Goal: Transaction & Acquisition: Purchase product/service

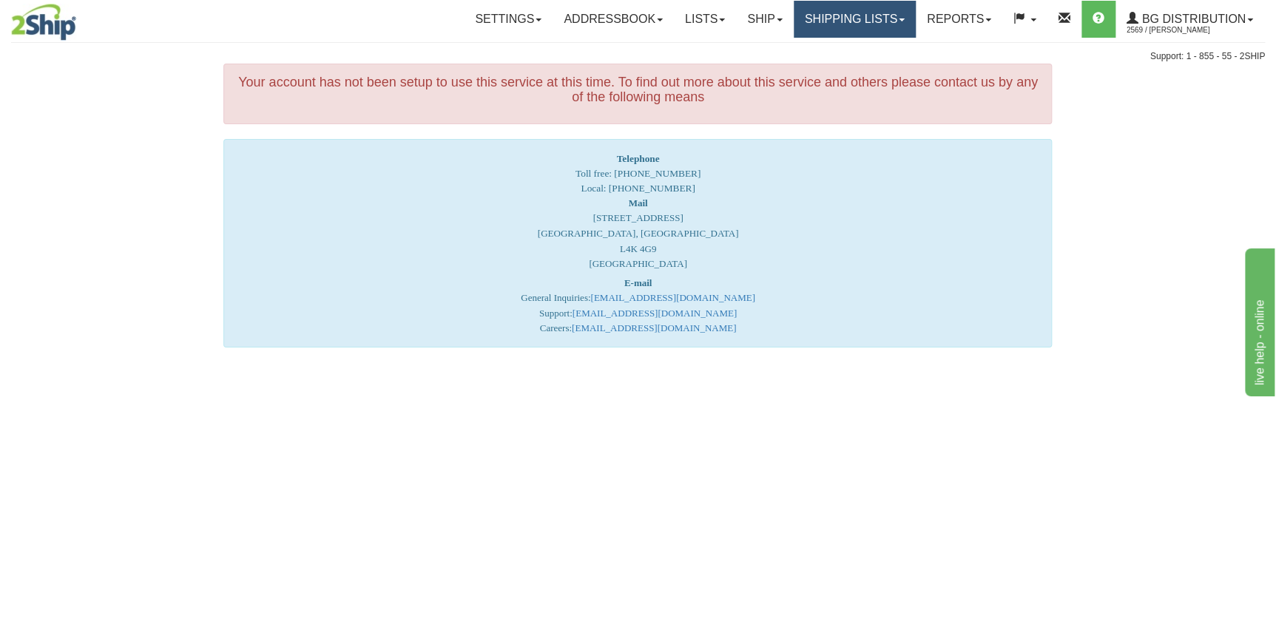
click at [794, 21] on link "Shipping lists" at bounding box center [855, 19] width 122 height 37
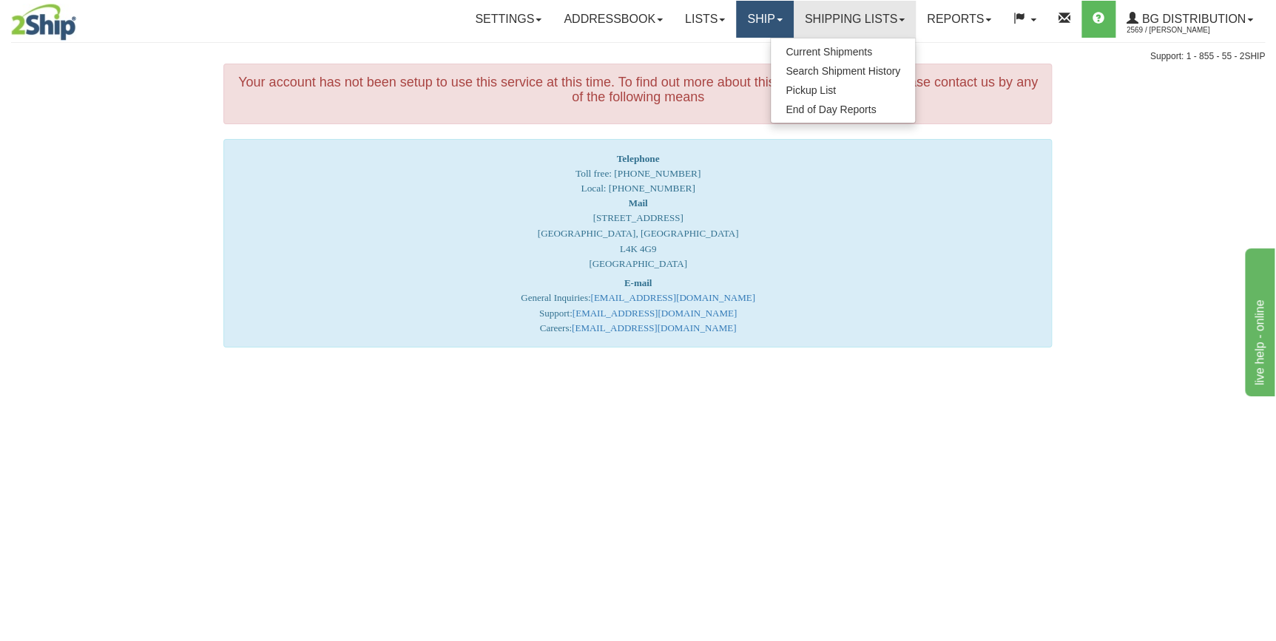
click at [766, 21] on link "Ship" at bounding box center [764, 19] width 57 height 37
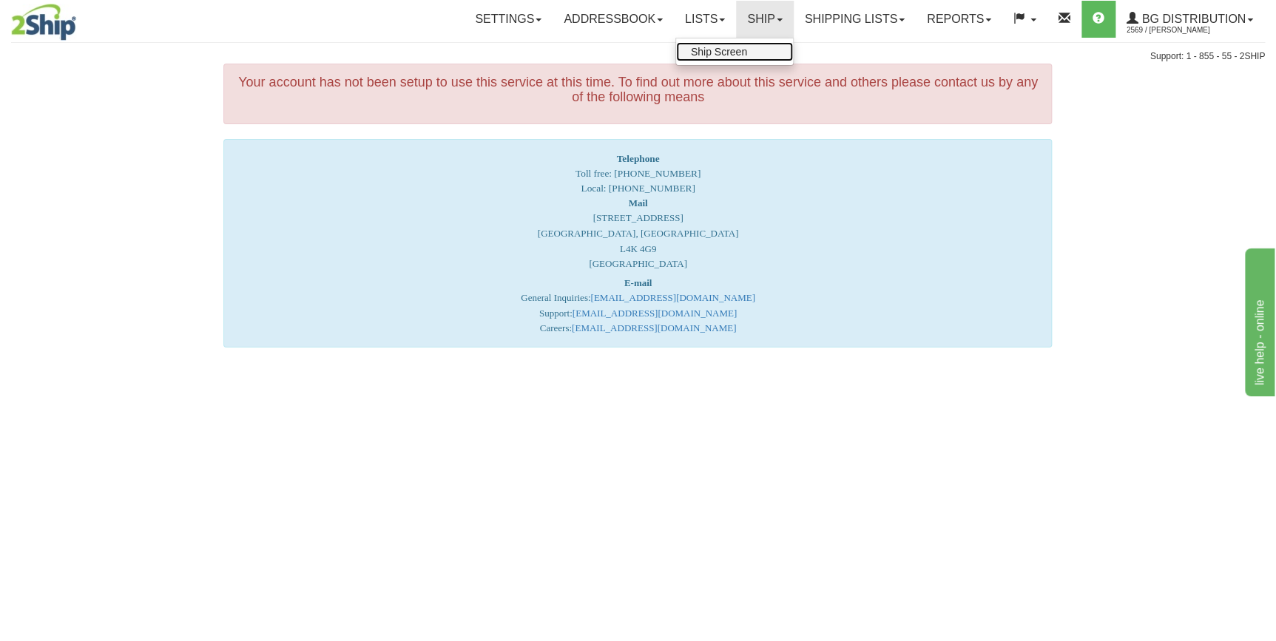
click at [709, 60] on link "Ship Screen" at bounding box center [734, 51] width 117 height 19
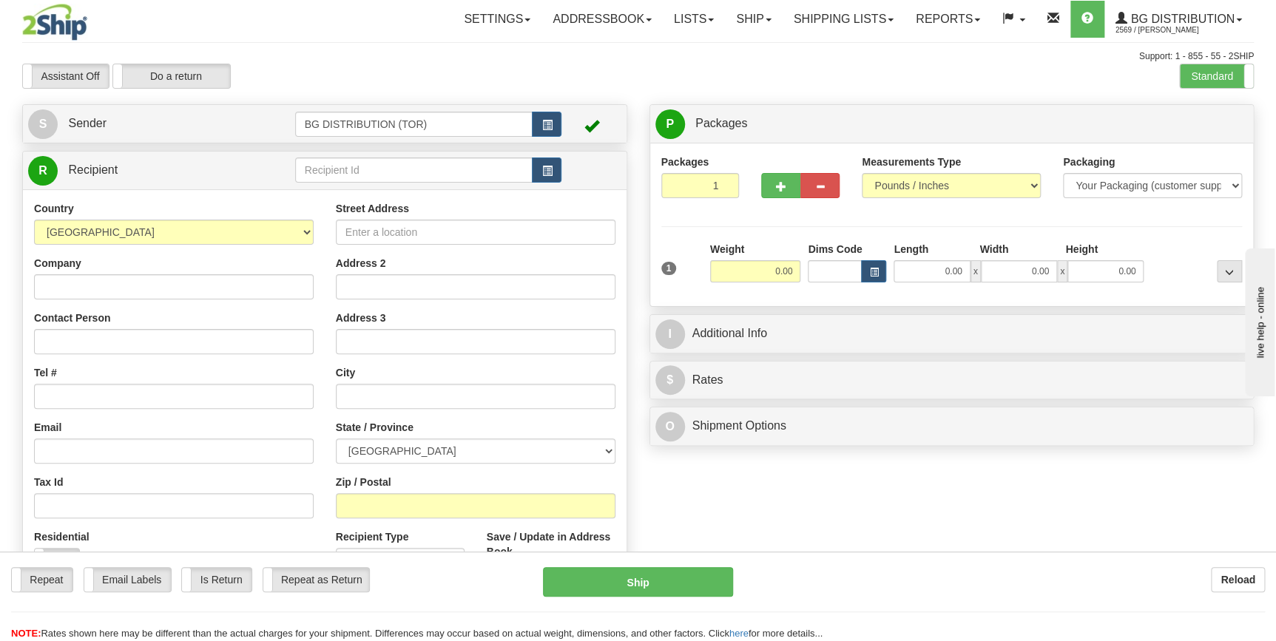
click at [661, 71] on div "Toggle navigation Settings Shipping Preferences Fields Preferences New" at bounding box center [638, 374] width 1276 height 749
click at [371, 175] on input "text" at bounding box center [414, 170] width 238 height 25
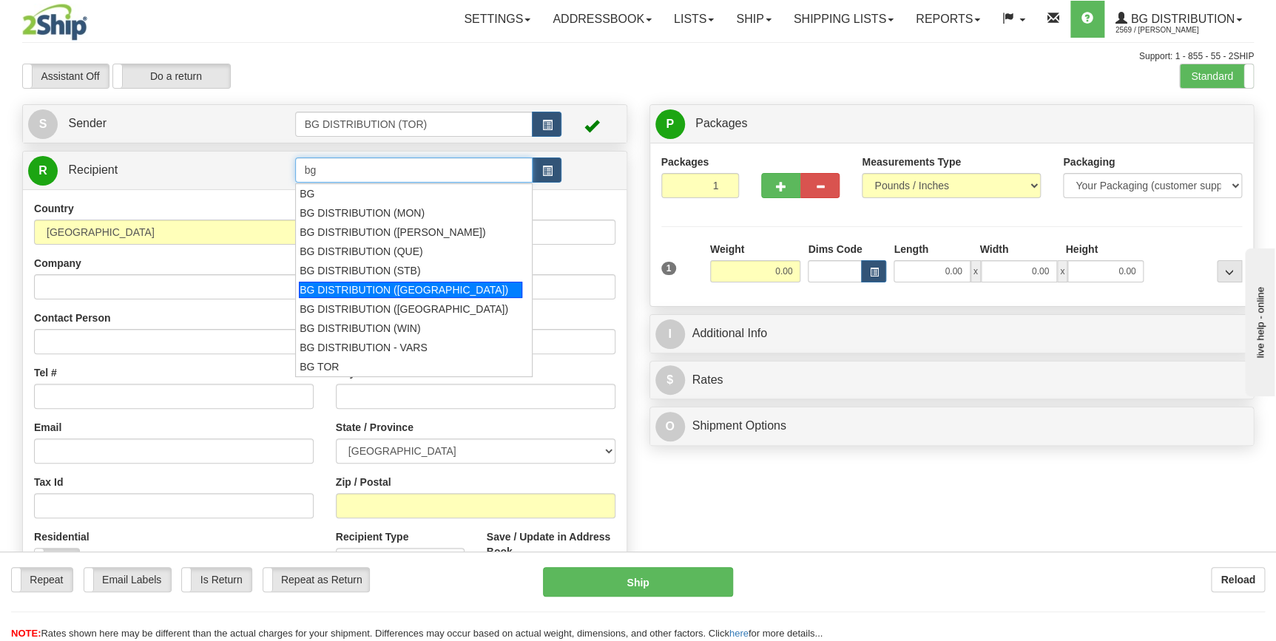
click at [369, 294] on div "BG DISTRIBUTION ([GEOGRAPHIC_DATA])" at bounding box center [410, 290] width 223 height 16
type input "BG DISTRIBUTION ([GEOGRAPHIC_DATA])"
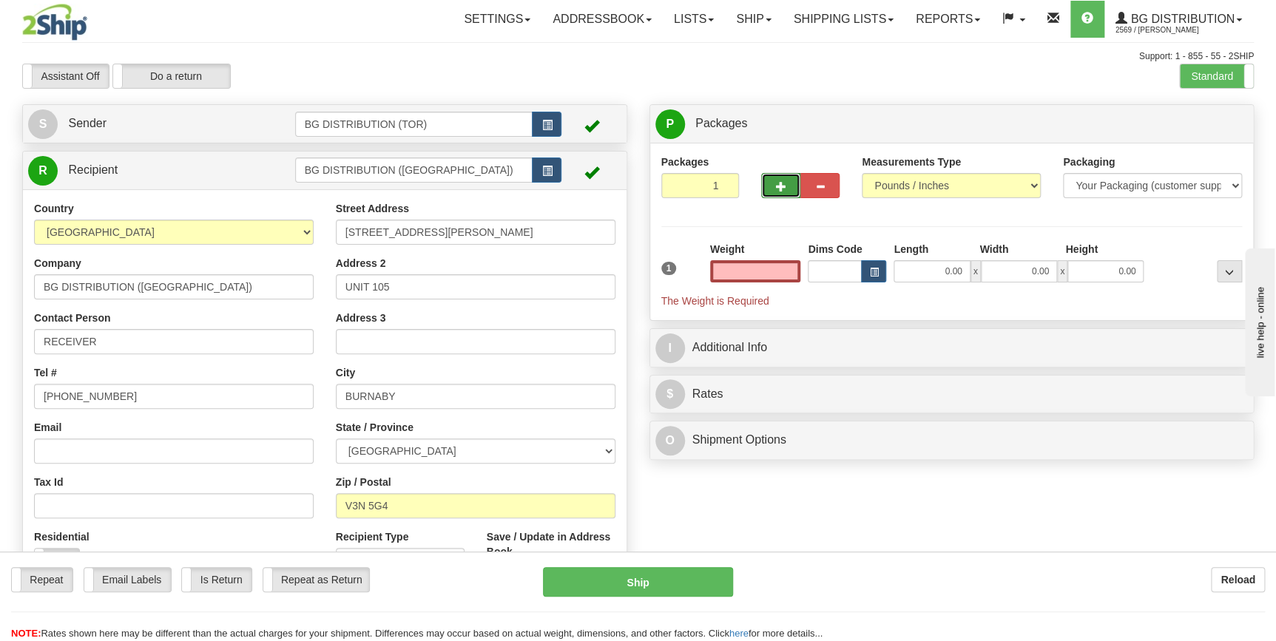
type input "0.00"
click at [777, 177] on button "button" at bounding box center [780, 185] width 39 height 25
type input "2"
drag, startPoint x: 761, startPoint y: 272, endPoint x: 824, endPoint y: 274, distance: 62.9
click at [824, 274] on div "1 Total Weight 0.00 Dims Code x" at bounding box center [952, 275] width 589 height 67
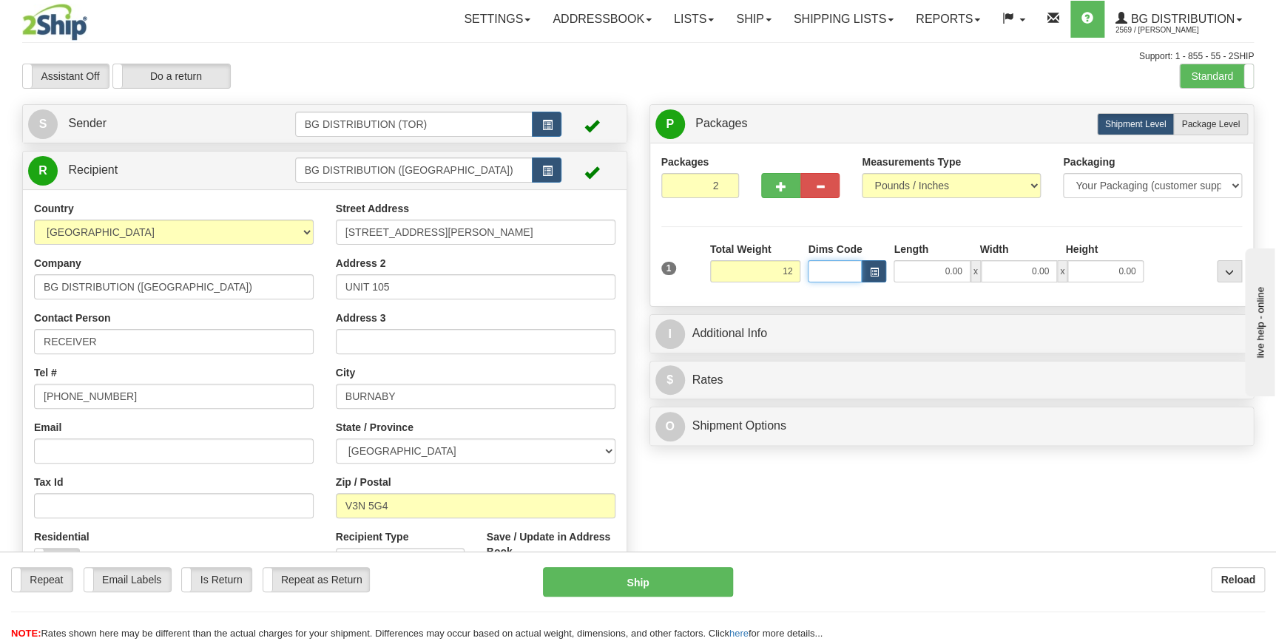
type input "12.00"
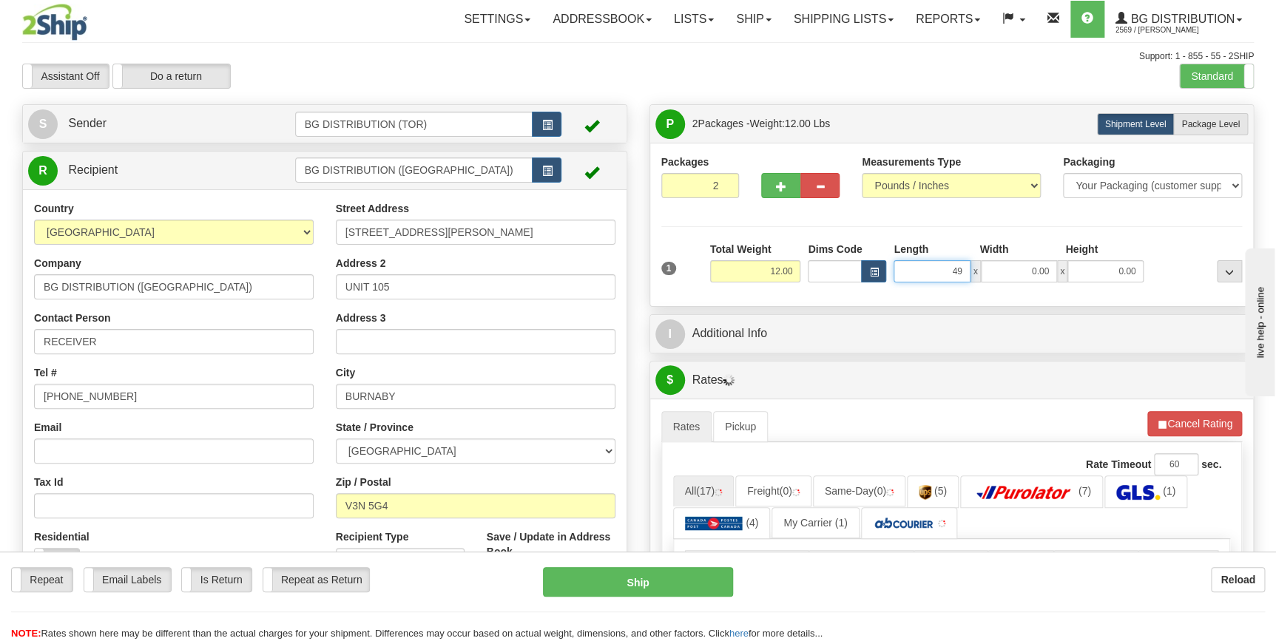
type input "49.00"
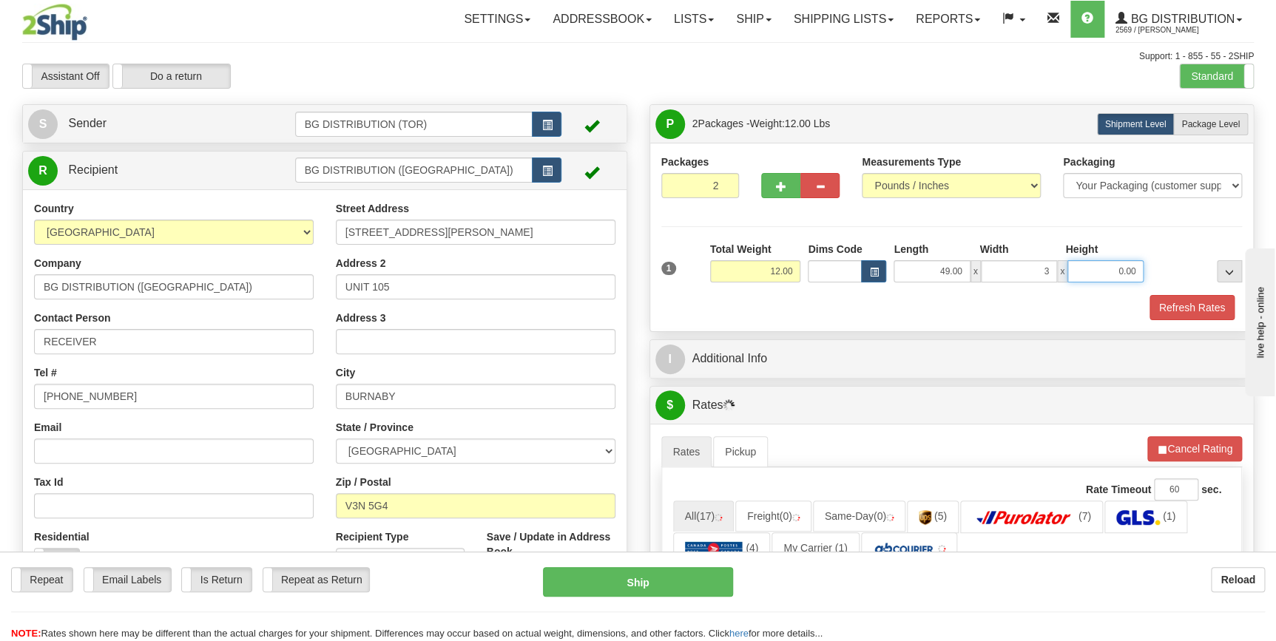
type input "3.00"
click at [1221, 127] on span "Package Level" at bounding box center [1210, 124] width 58 height 10
radio input "true"
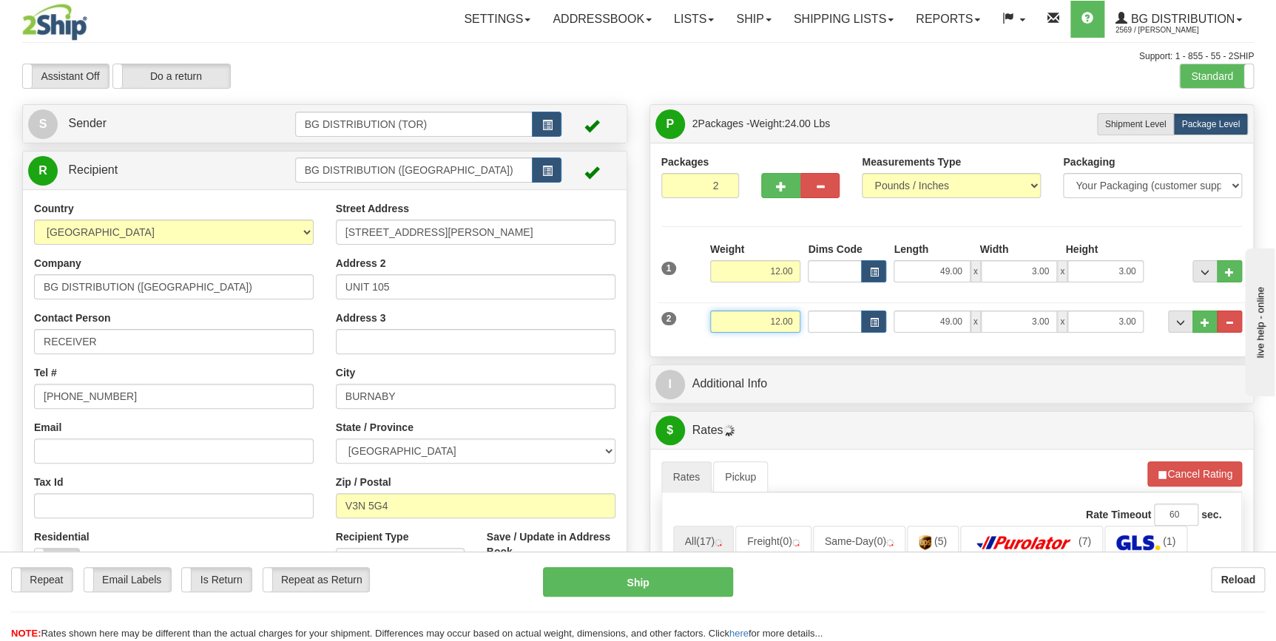
drag, startPoint x: 770, startPoint y: 323, endPoint x: 820, endPoint y: 317, distance: 49.9
click at [820, 317] on div "2 Weight 12.00 Dims Code Length Width Height" at bounding box center [952, 320] width 589 height 50
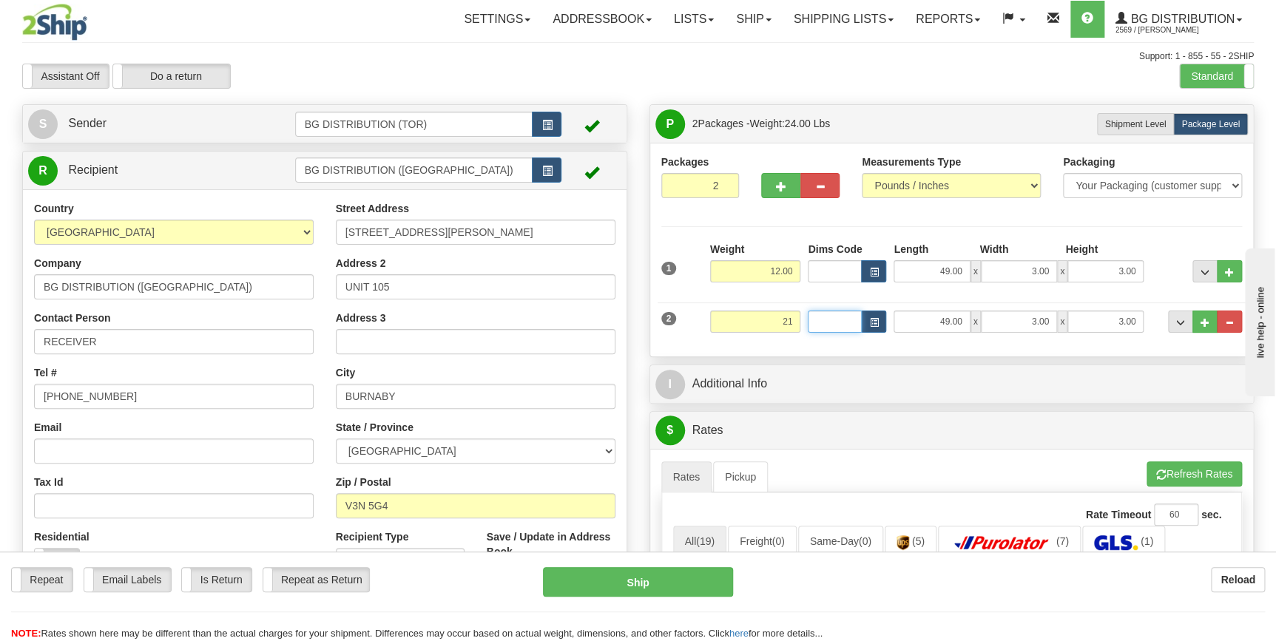
type input "21.00"
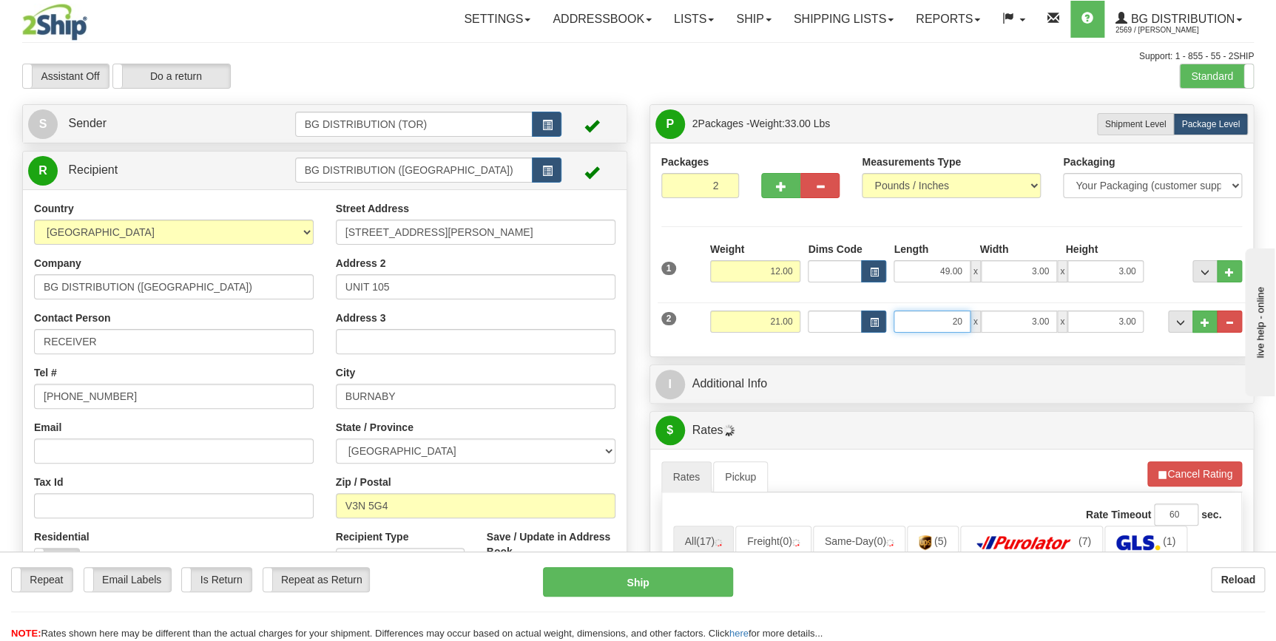
type input "20.00"
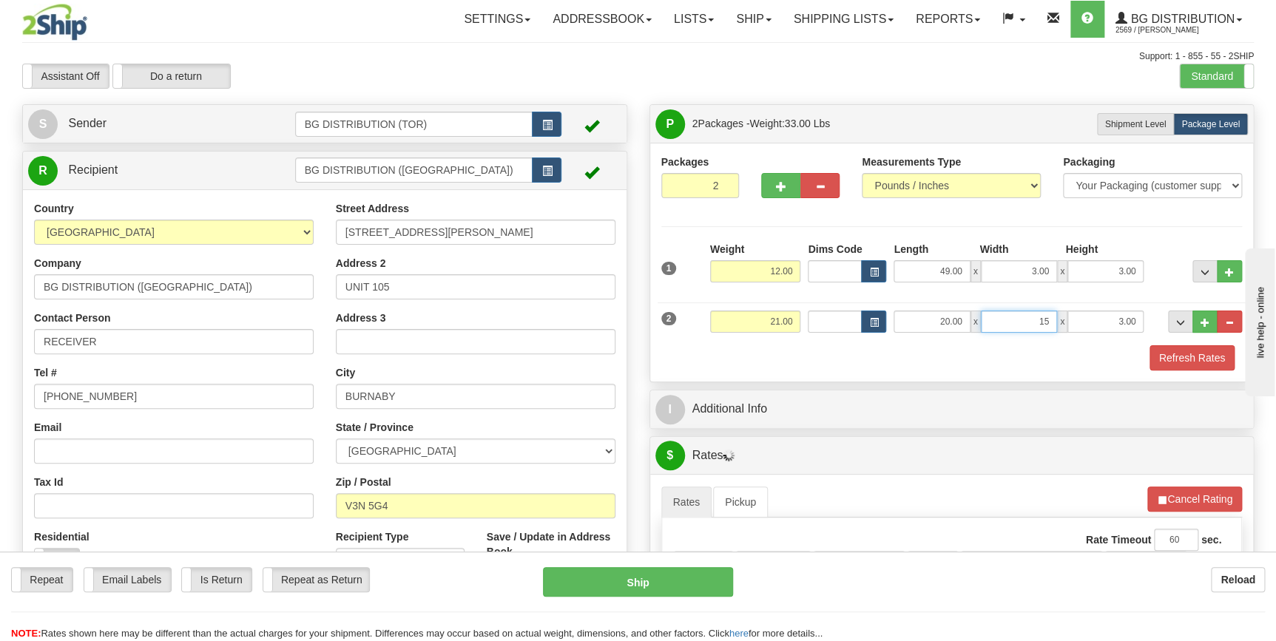
type input "15.00"
type input "9.00"
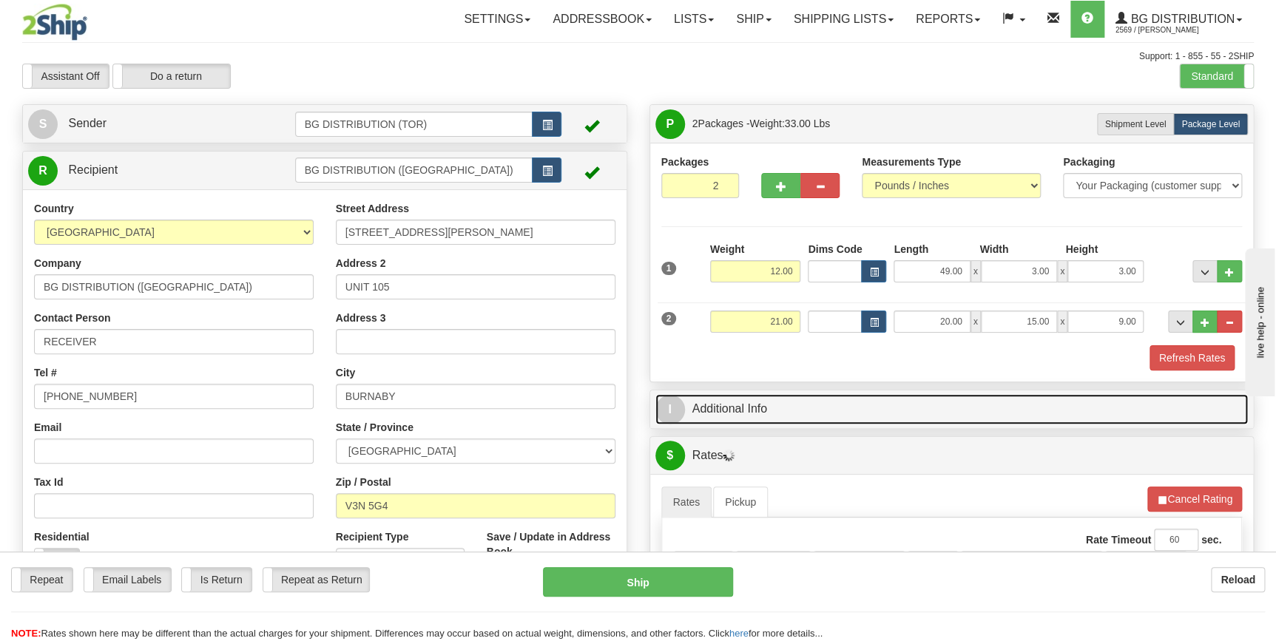
click at [758, 412] on link "I Additional Info" at bounding box center [951, 409] width 593 height 30
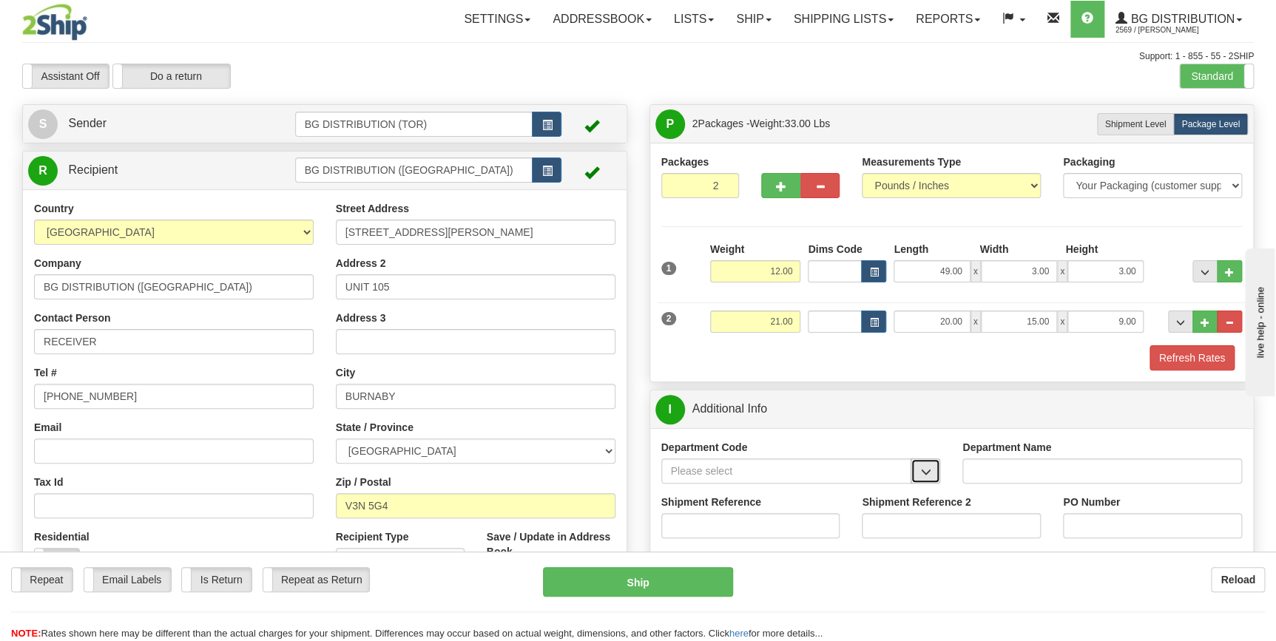
click at [927, 472] on span "button" at bounding box center [925, 473] width 10 height 10
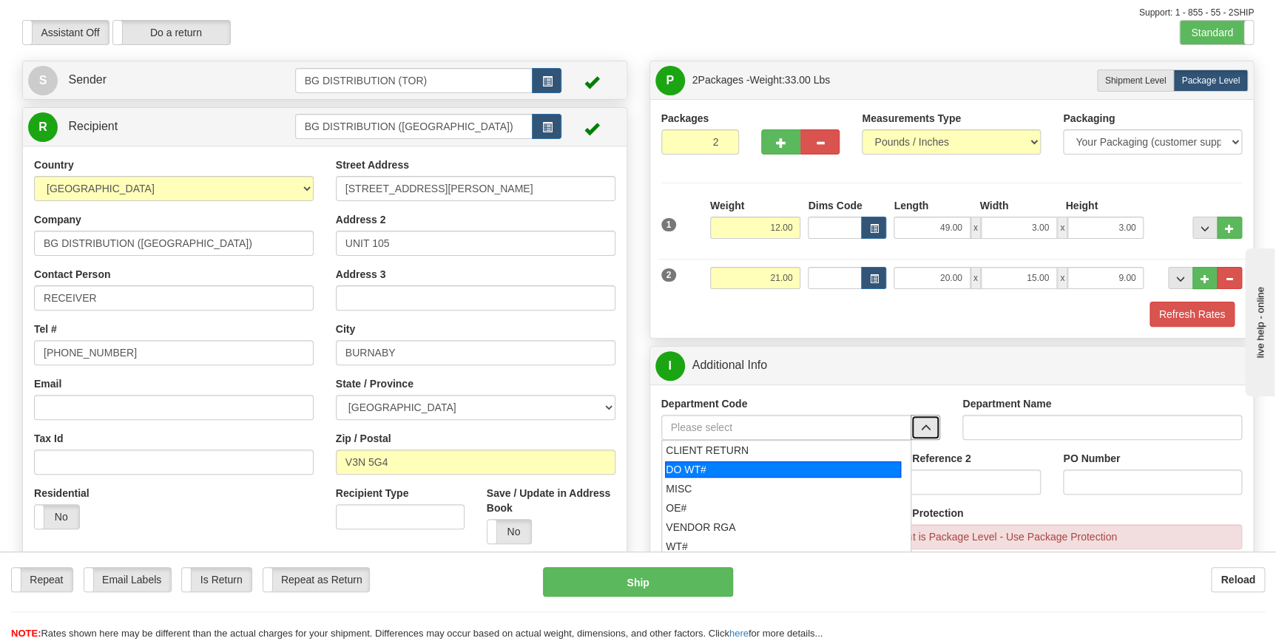
scroll to position [67, 0]
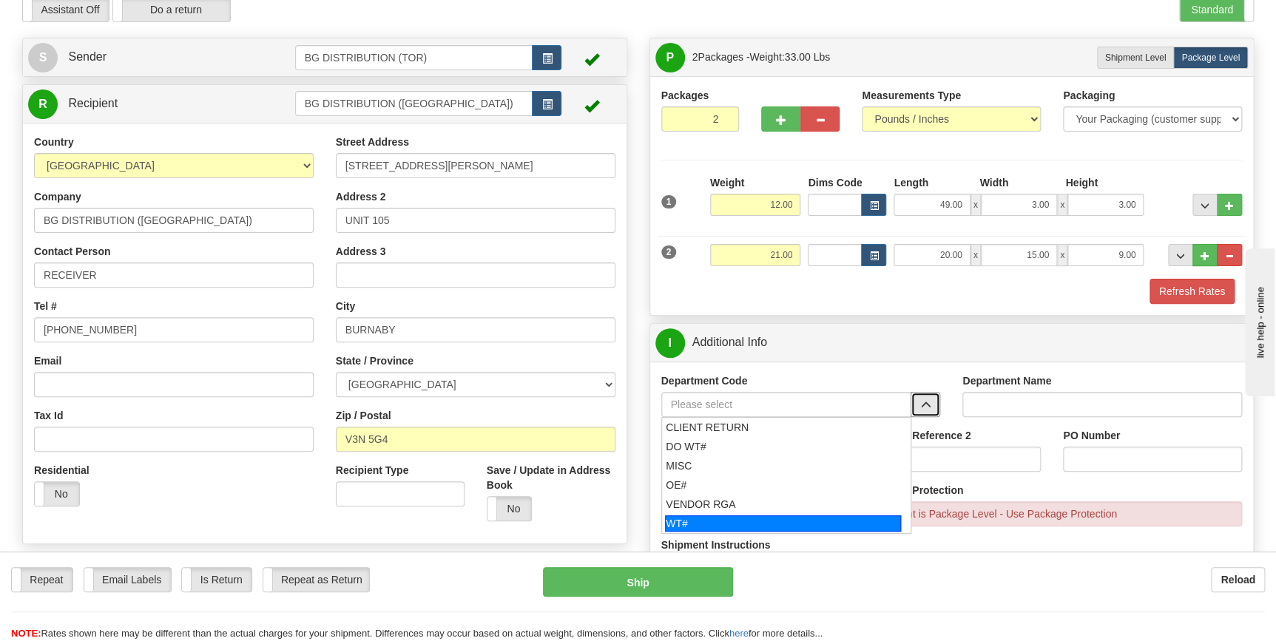
click at [718, 516] on div "WT#" at bounding box center [783, 524] width 236 height 16
type input "WT#"
type input "WAREHOUSE TRANSFERS"
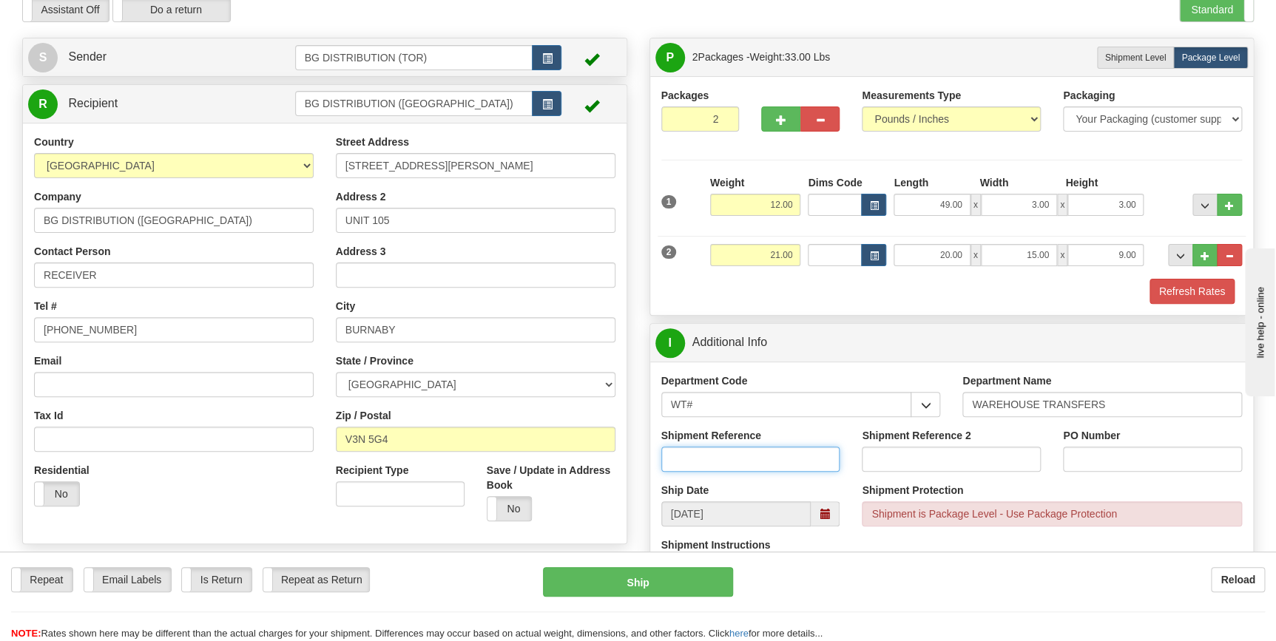
click at [778, 452] on input "Shipment Reference" at bounding box center [750, 459] width 179 height 25
type input "166909-00"
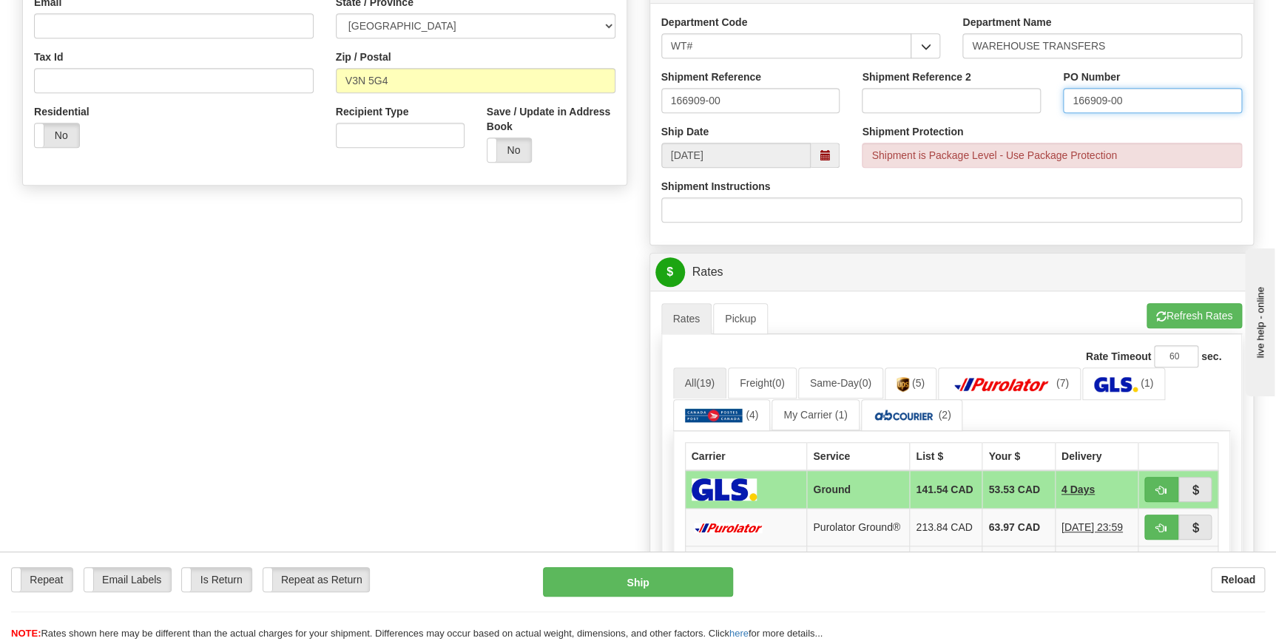
scroll to position [471, 0]
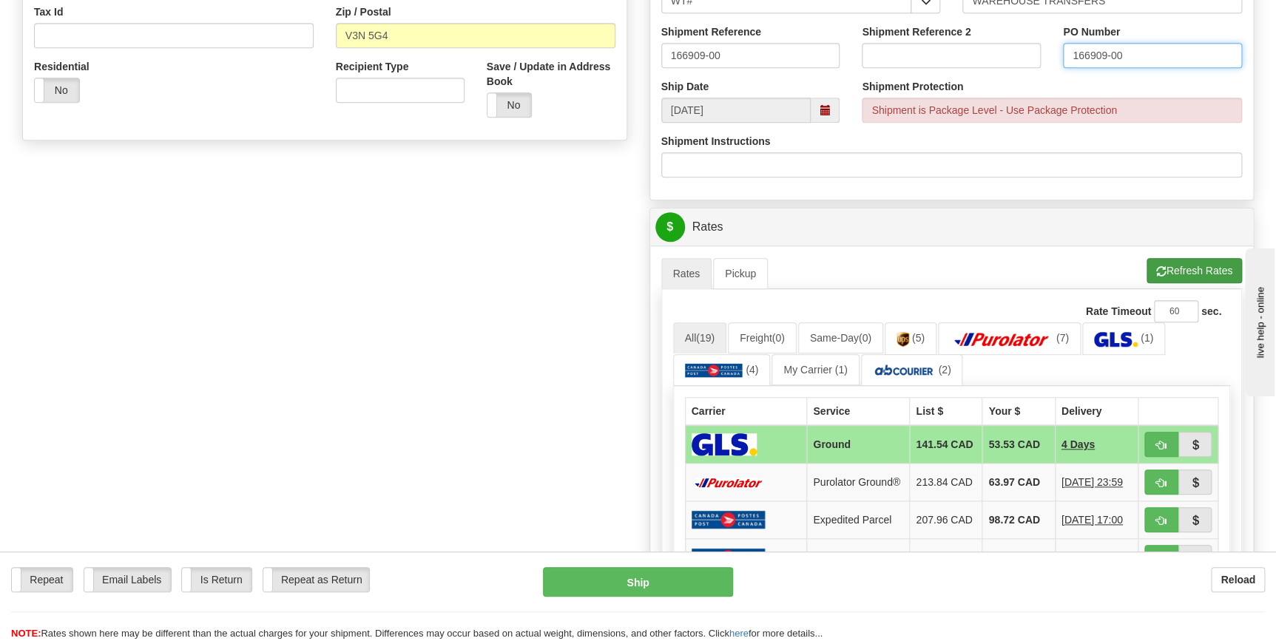
type input "166909-00"
click at [1194, 274] on button "Refresh Rates" at bounding box center [1194, 270] width 95 height 25
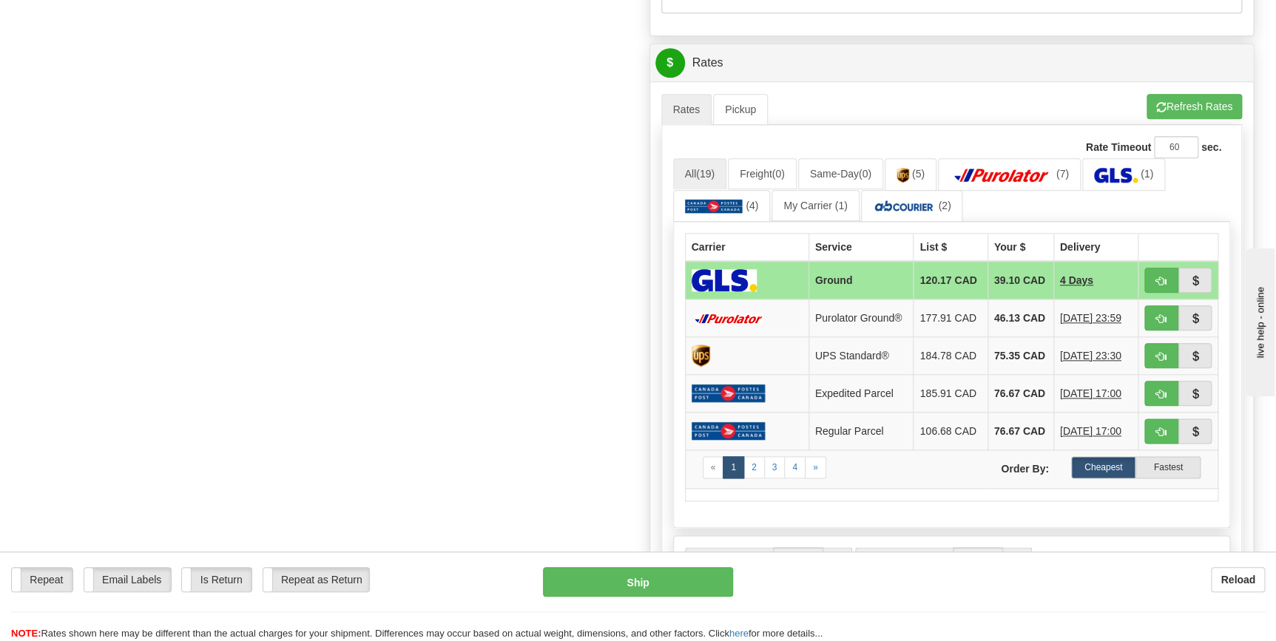
scroll to position [672, 0]
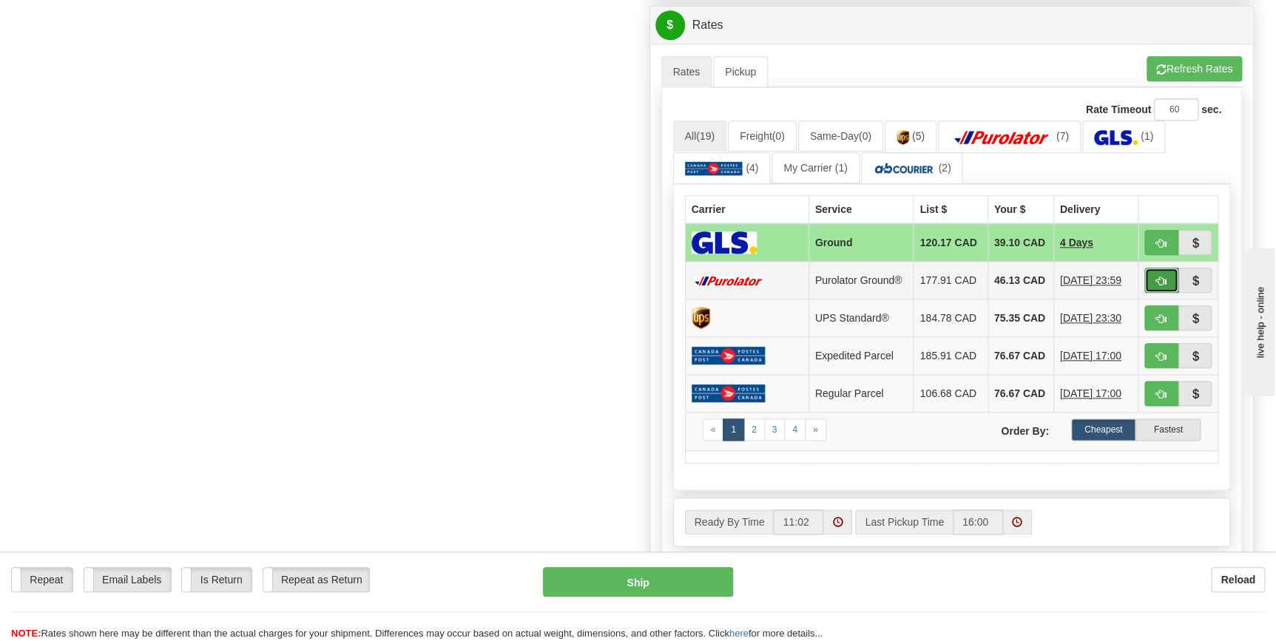
click at [1155, 293] on button "button" at bounding box center [1161, 280] width 34 height 25
type input "260"
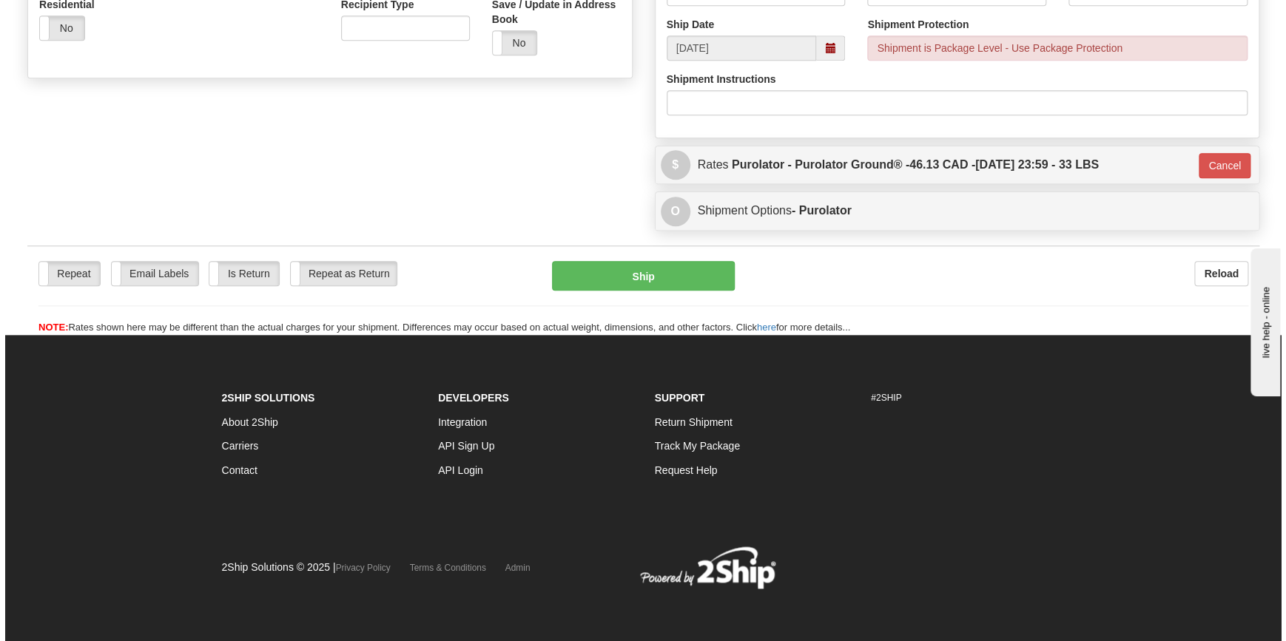
scroll to position [533, 0]
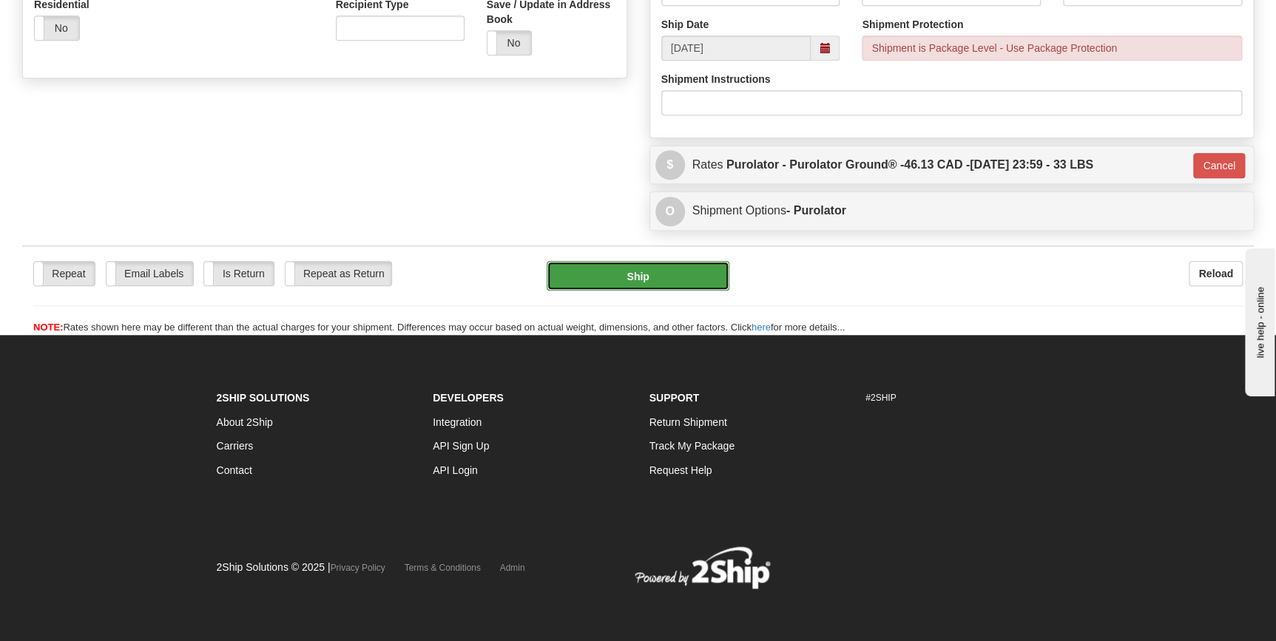
click at [644, 277] on button "Ship" at bounding box center [638, 276] width 183 height 30
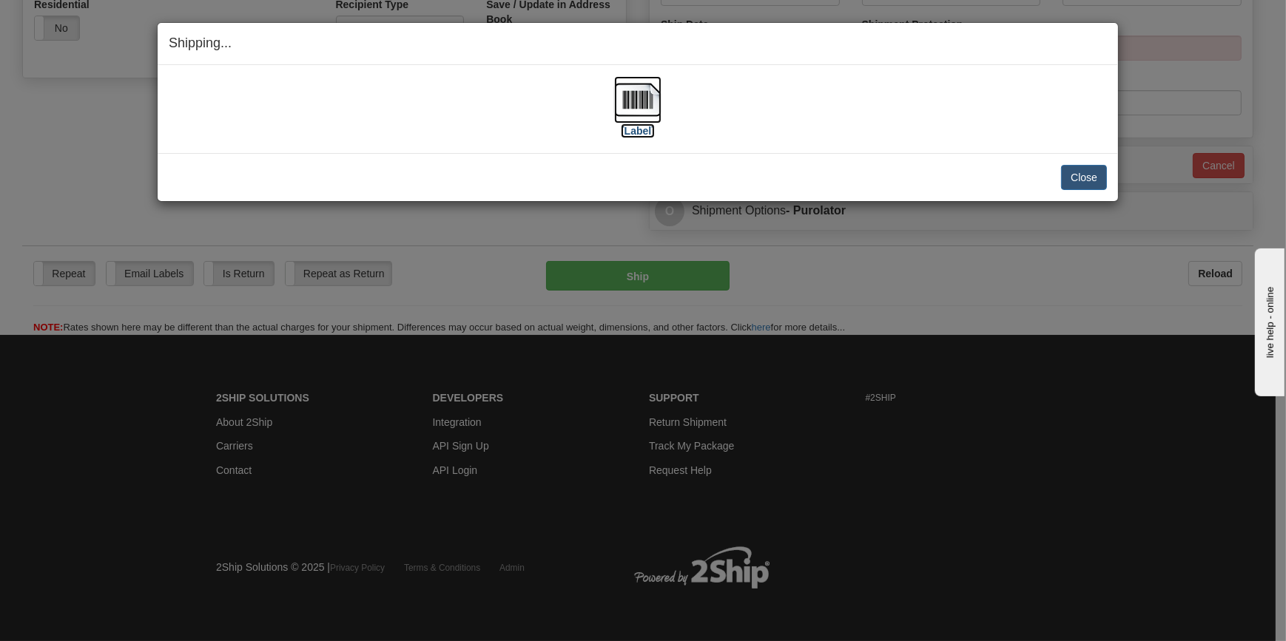
click at [632, 98] on img at bounding box center [637, 99] width 47 height 47
